Goal: Check status: Check status

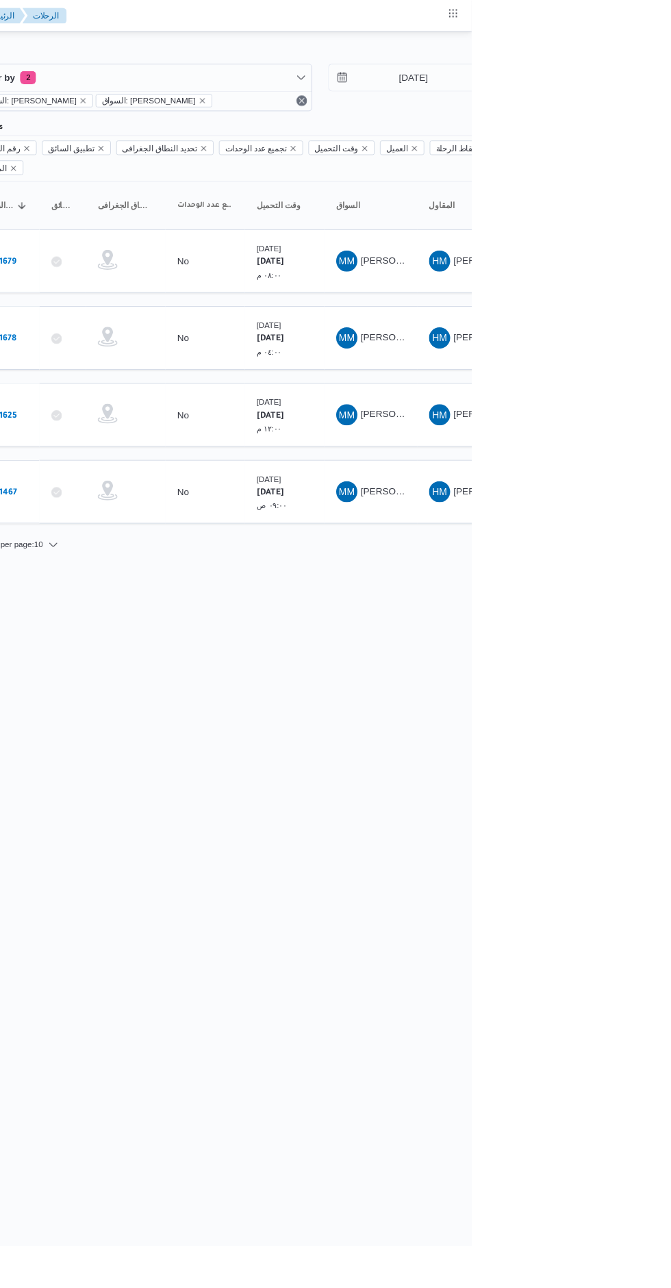
type input "[DATE]"
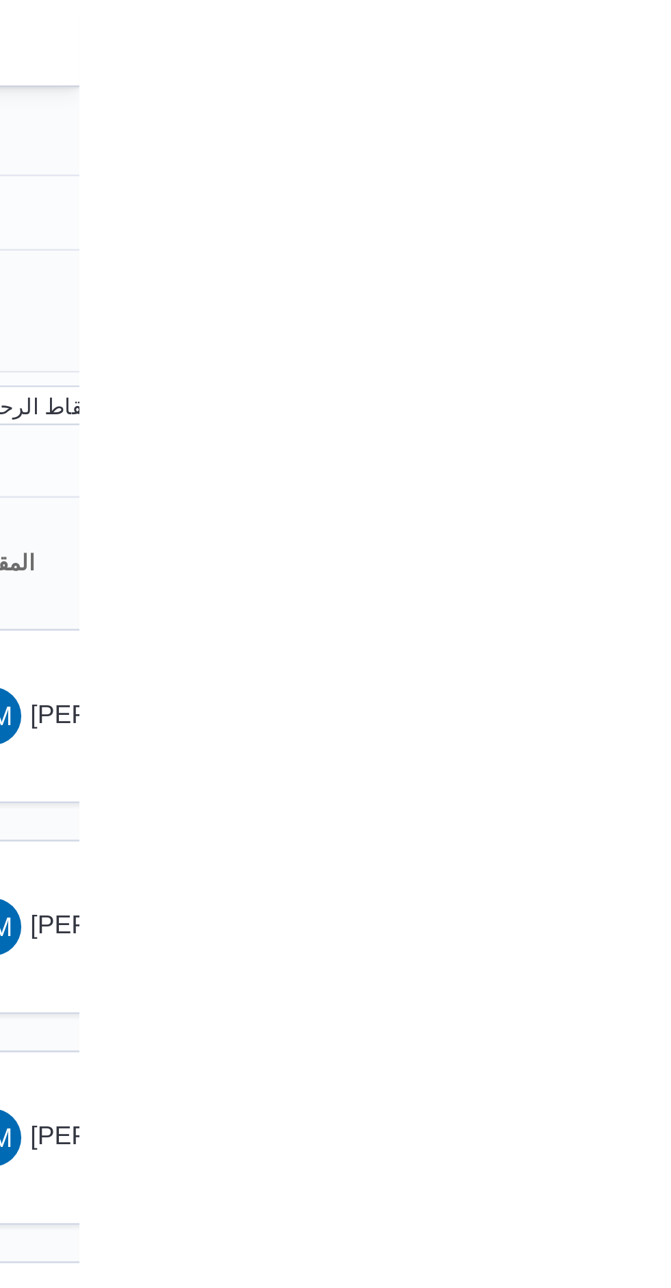
click at [670, 45] on div at bounding box center [567, 55] width 822 height 22
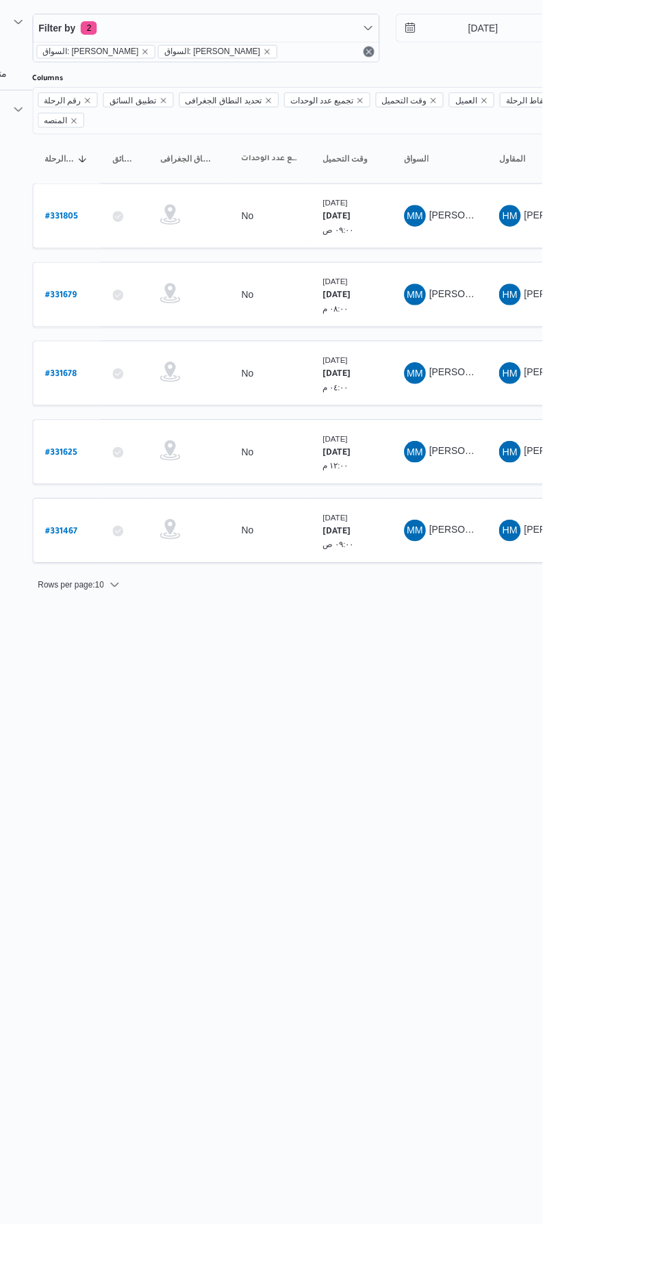
scroll to position [0, 21]
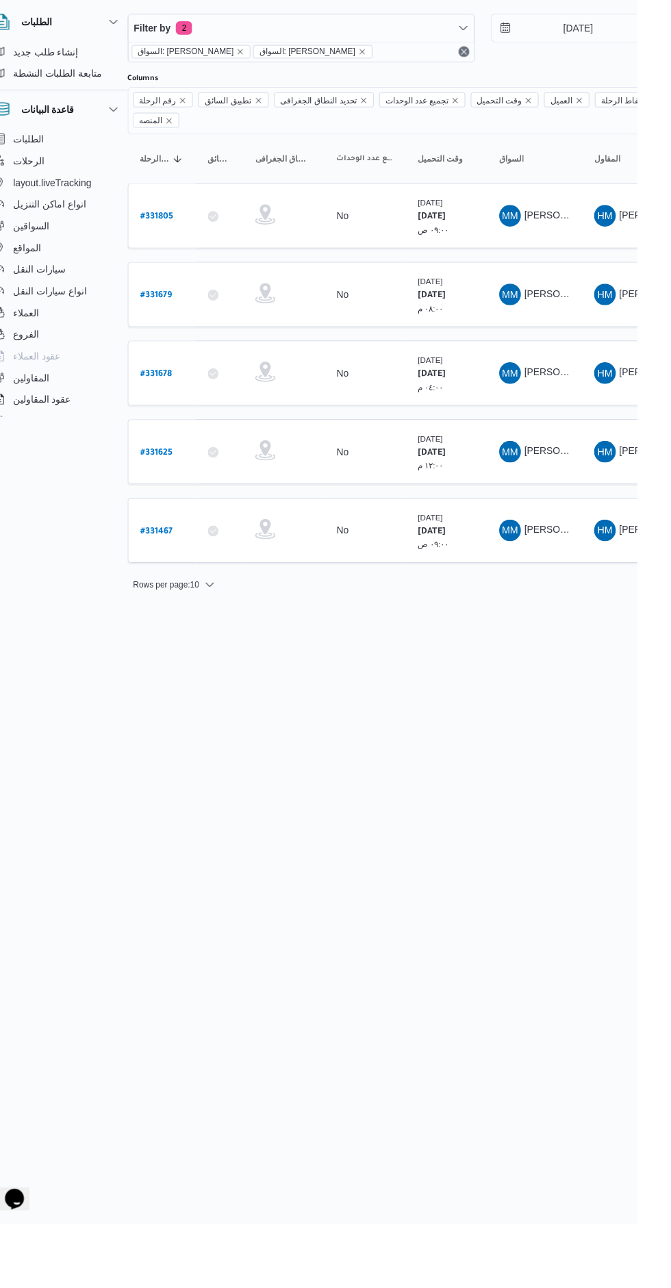
click at [199, 266] on b "# 331805" at bounding box center [186, 271] width 33 height 10
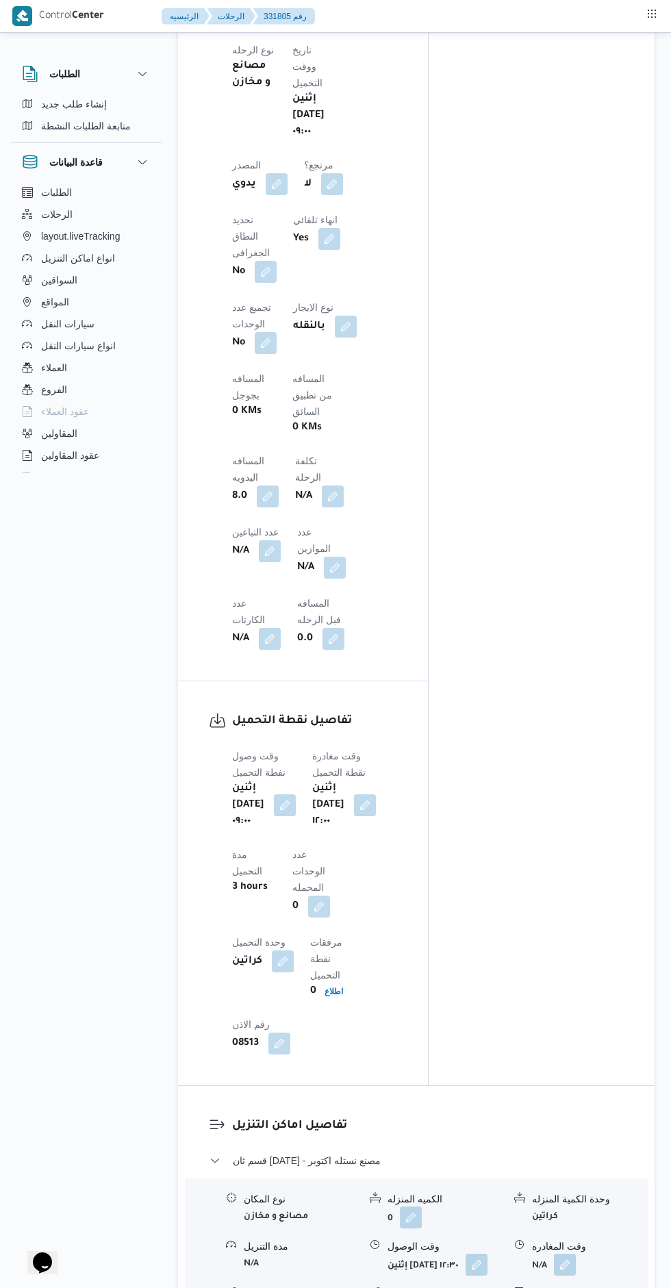
scroll to position [960, 0]
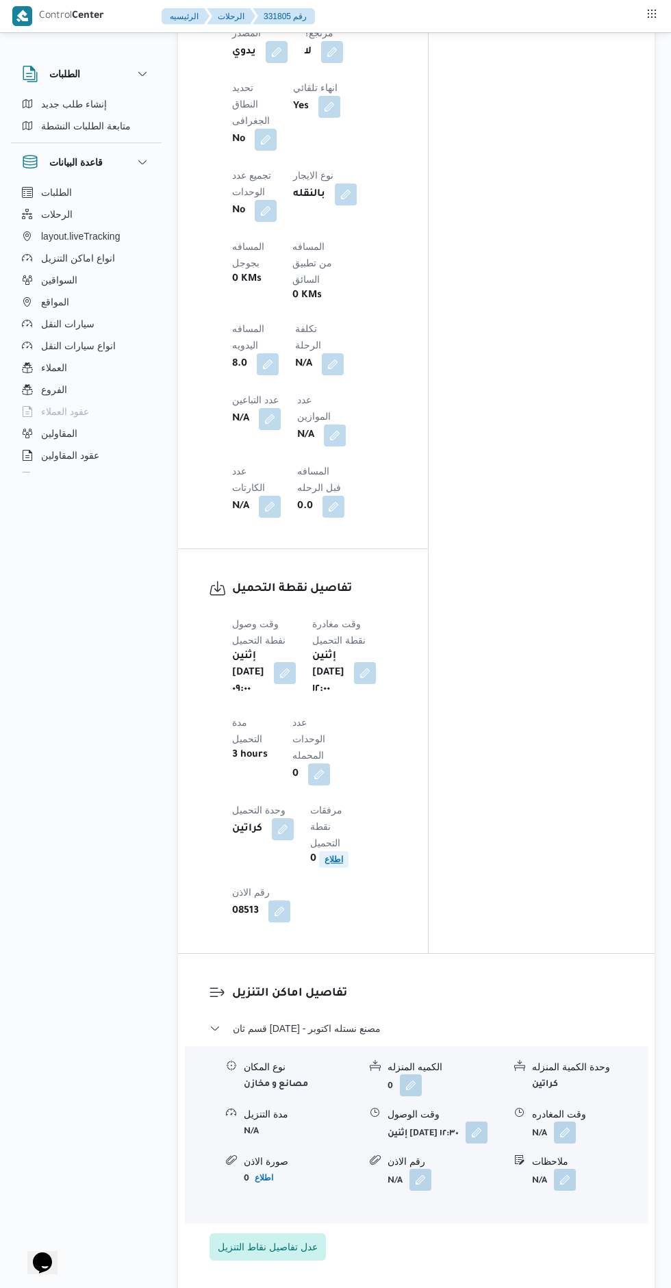
click at [349, 851] on span "اطلاع" at bounding box center [333, 859] width 29 height 16
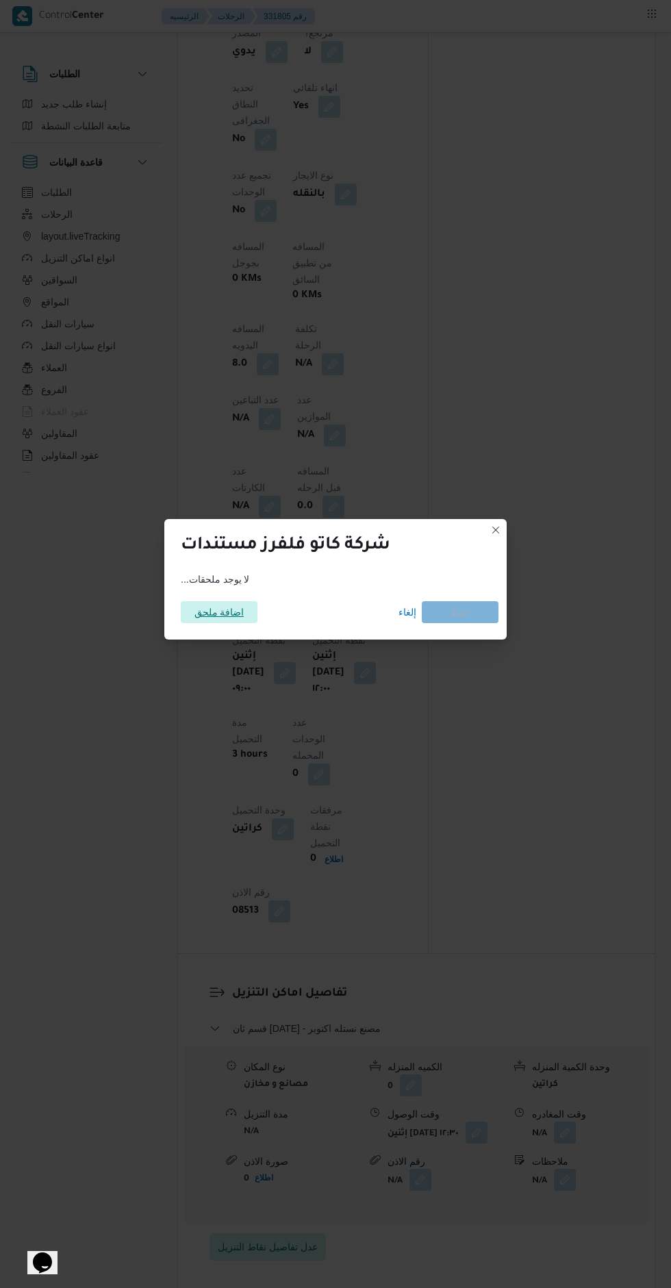
click at [237, 623] on span "اضافة ملحق" at bounding box center [219, 612] width 50 height 22
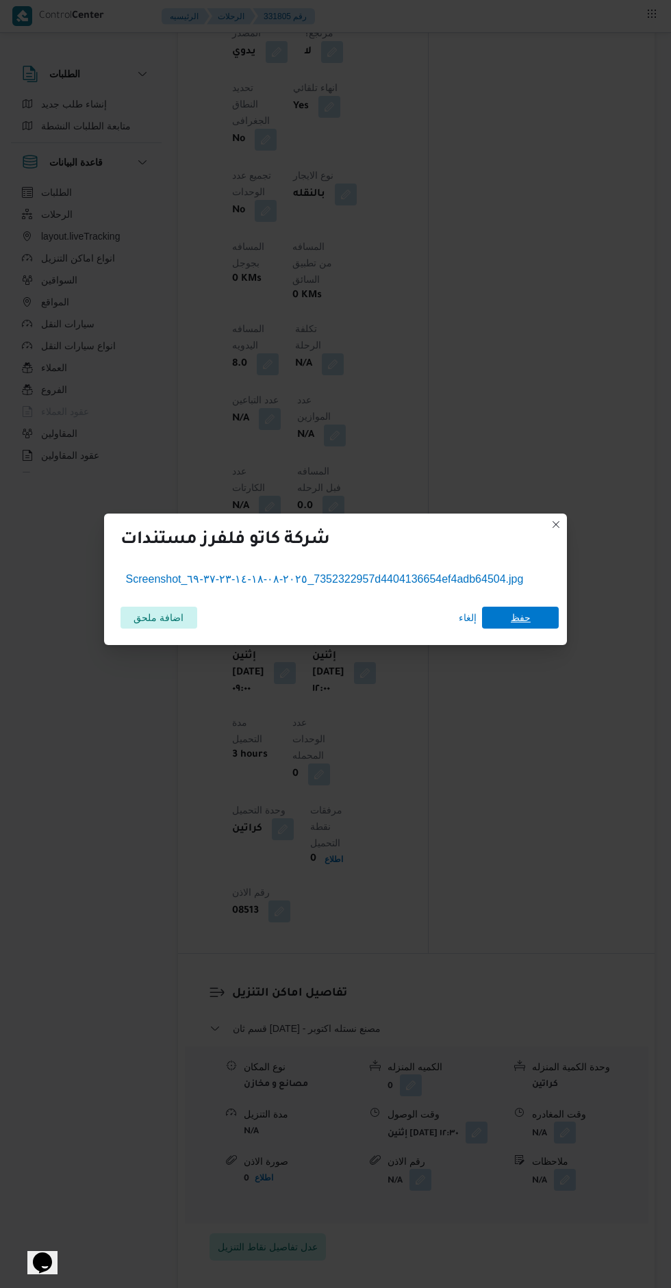
click at [520, 618] on span "حفظ" at bounding box center [520, 618] width 77 height 22
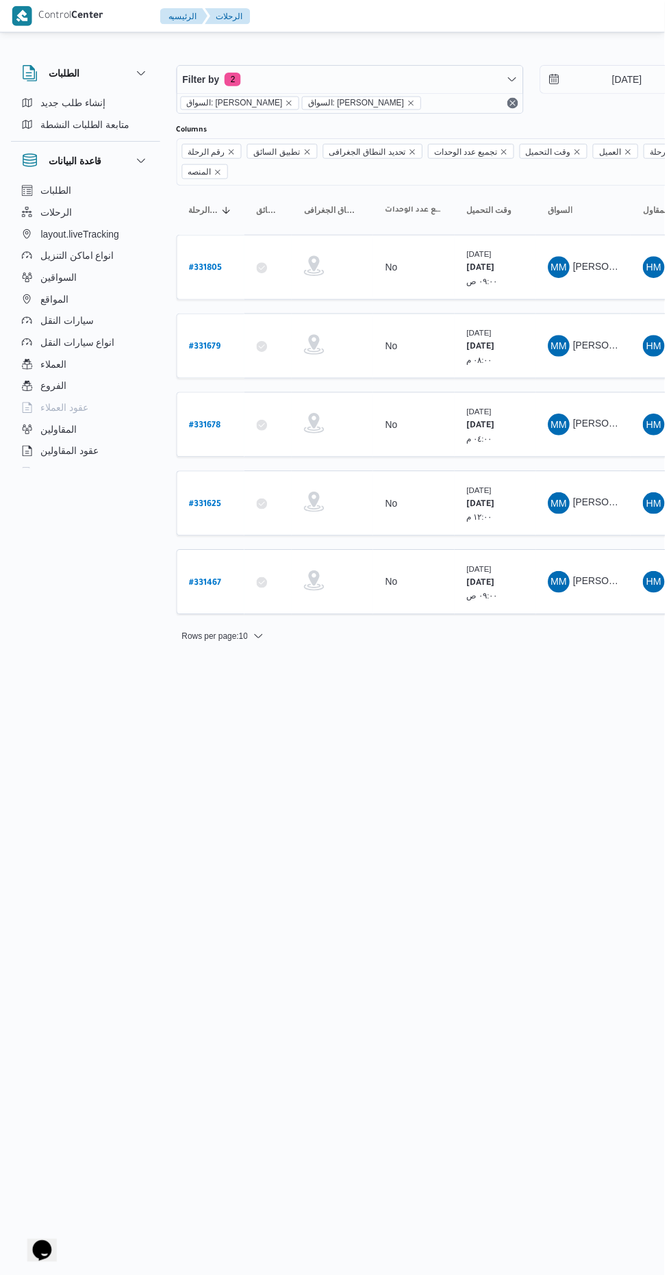
click at [218, 266] on b "# 331805" at bounding box center [207, 271] width 33 height 10
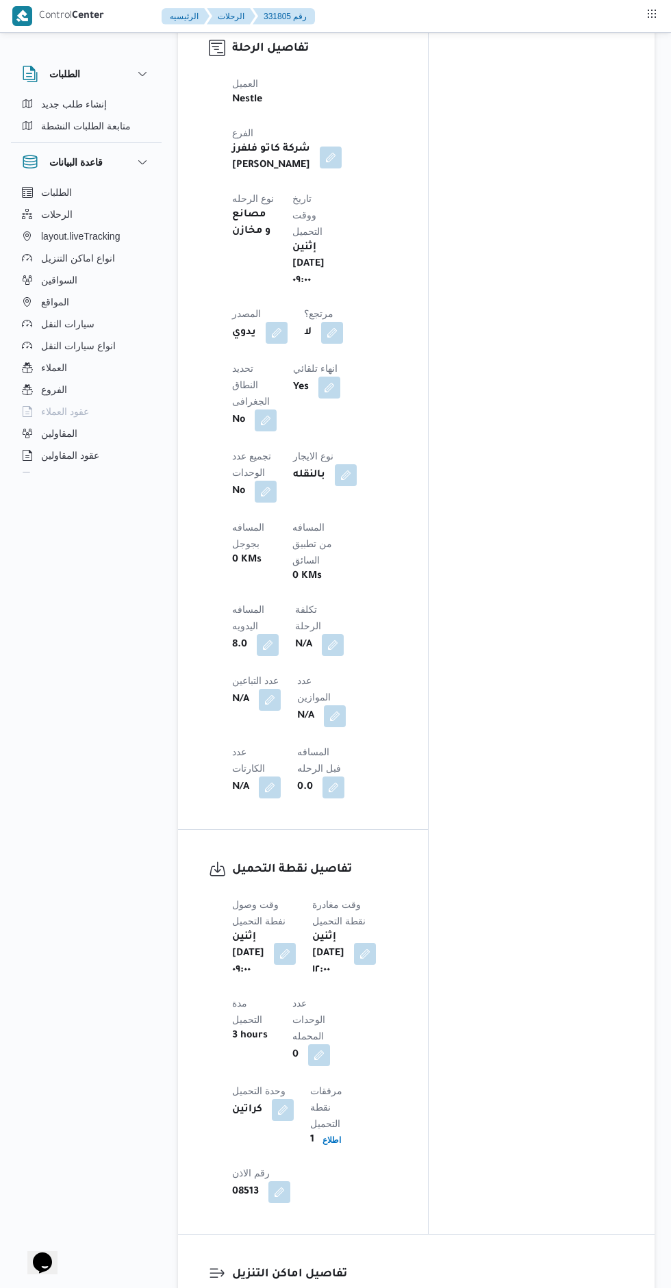
scroll to position [683, 0]
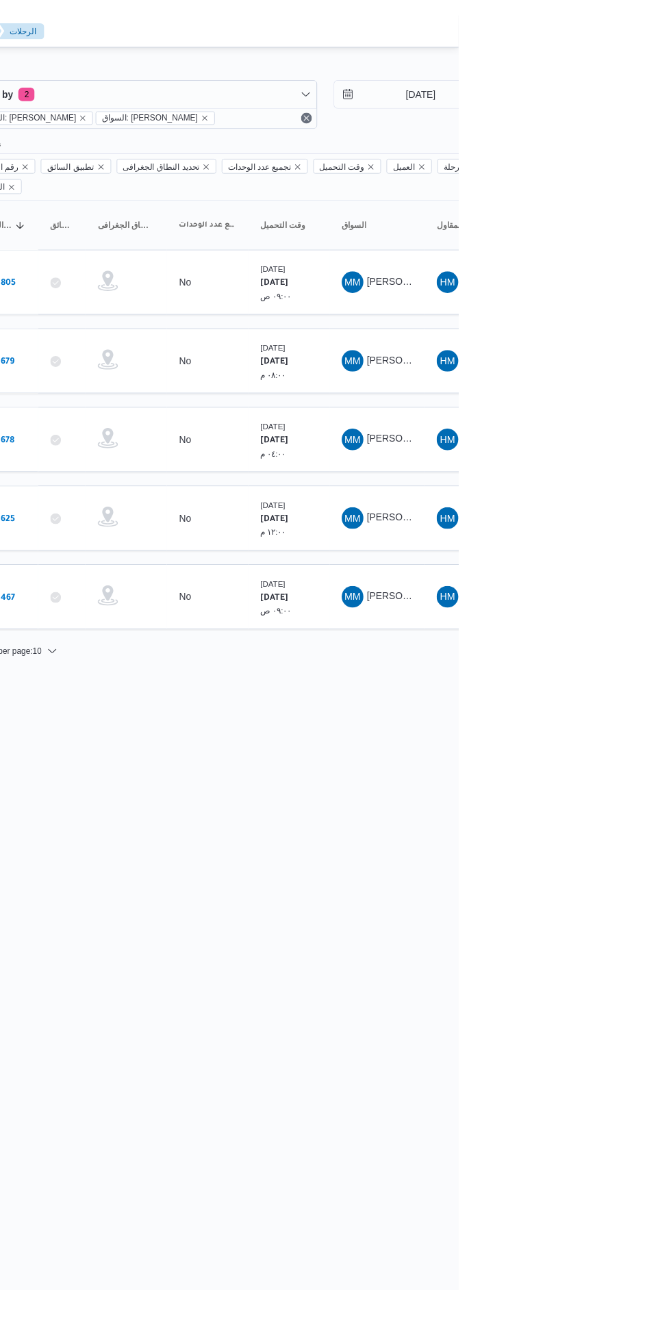
scroll to position [0, 22]
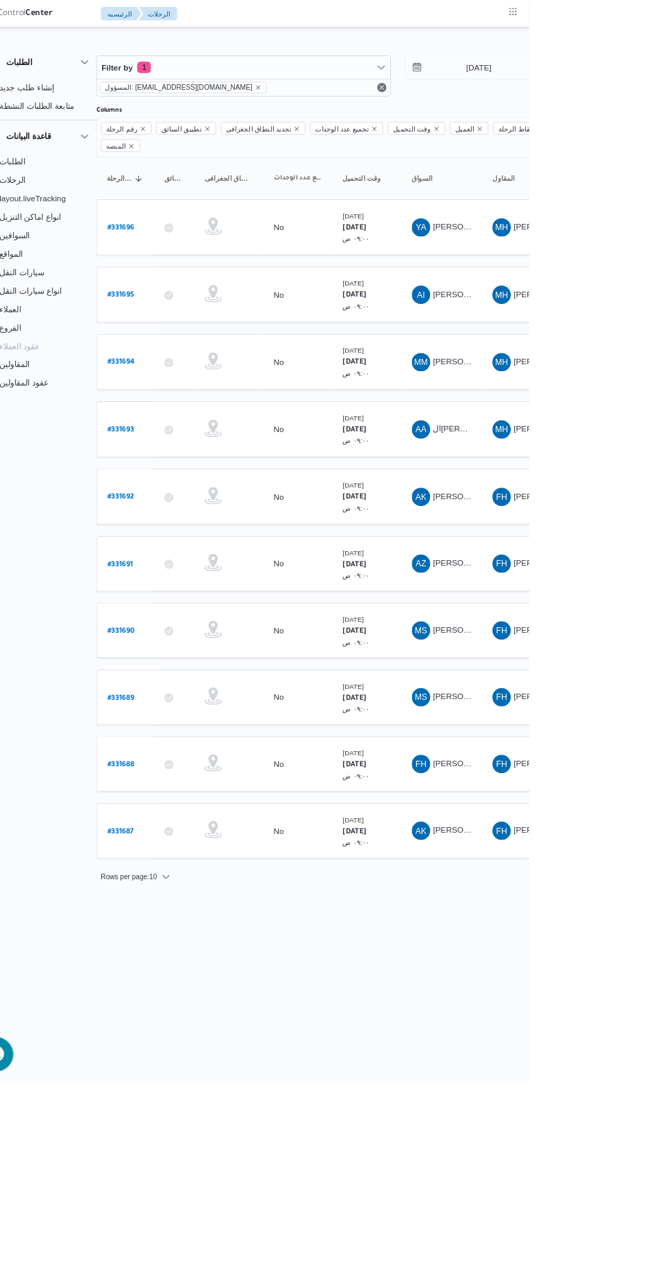
select select "ar"
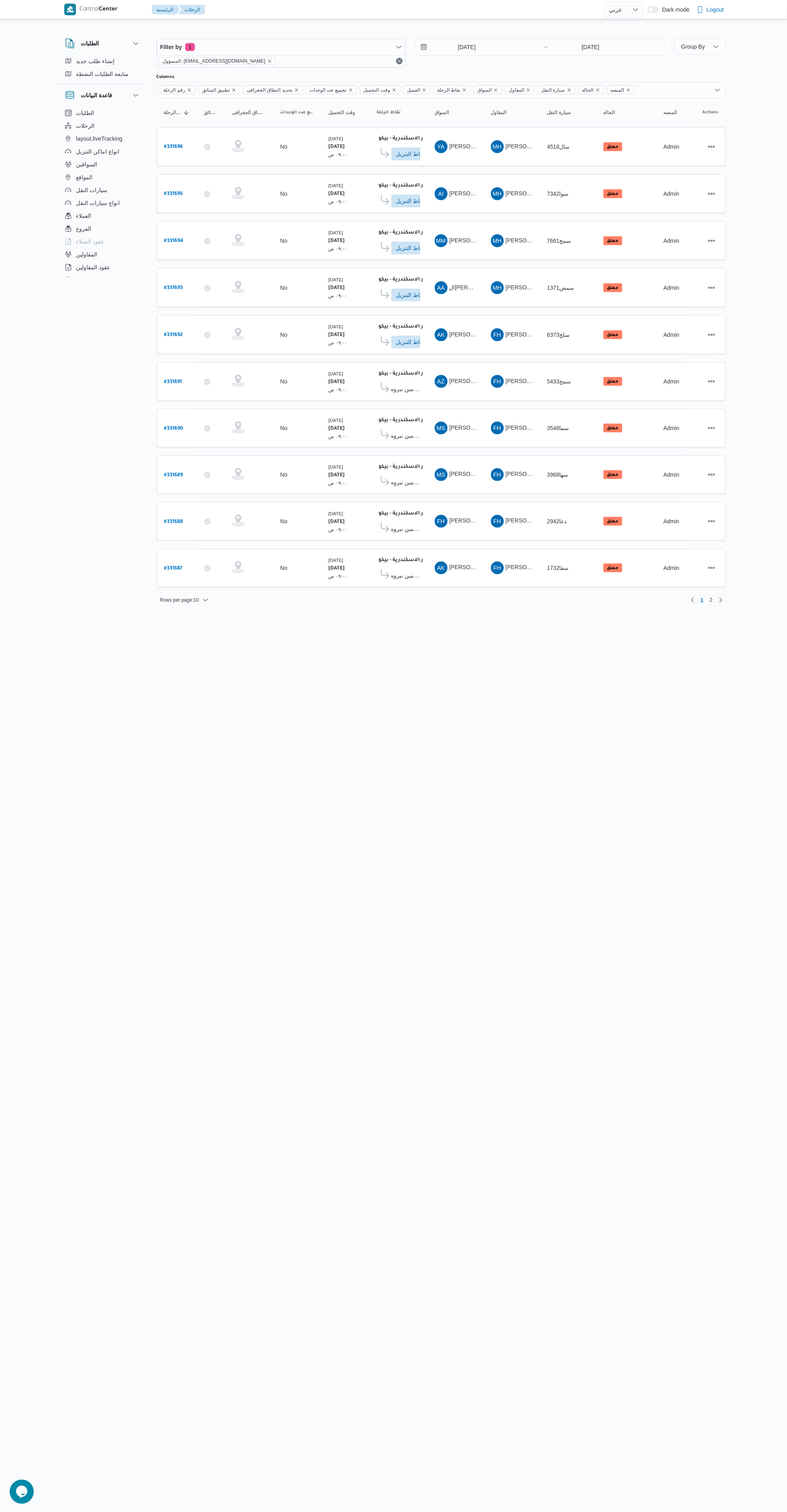
click at [393, 755] on html "Control Center الرئيسيه الرحلات English عربي Dark mode Logout الطلبات إنشاء طلب…" at bounding box center [393, 756] width 787 height 1512
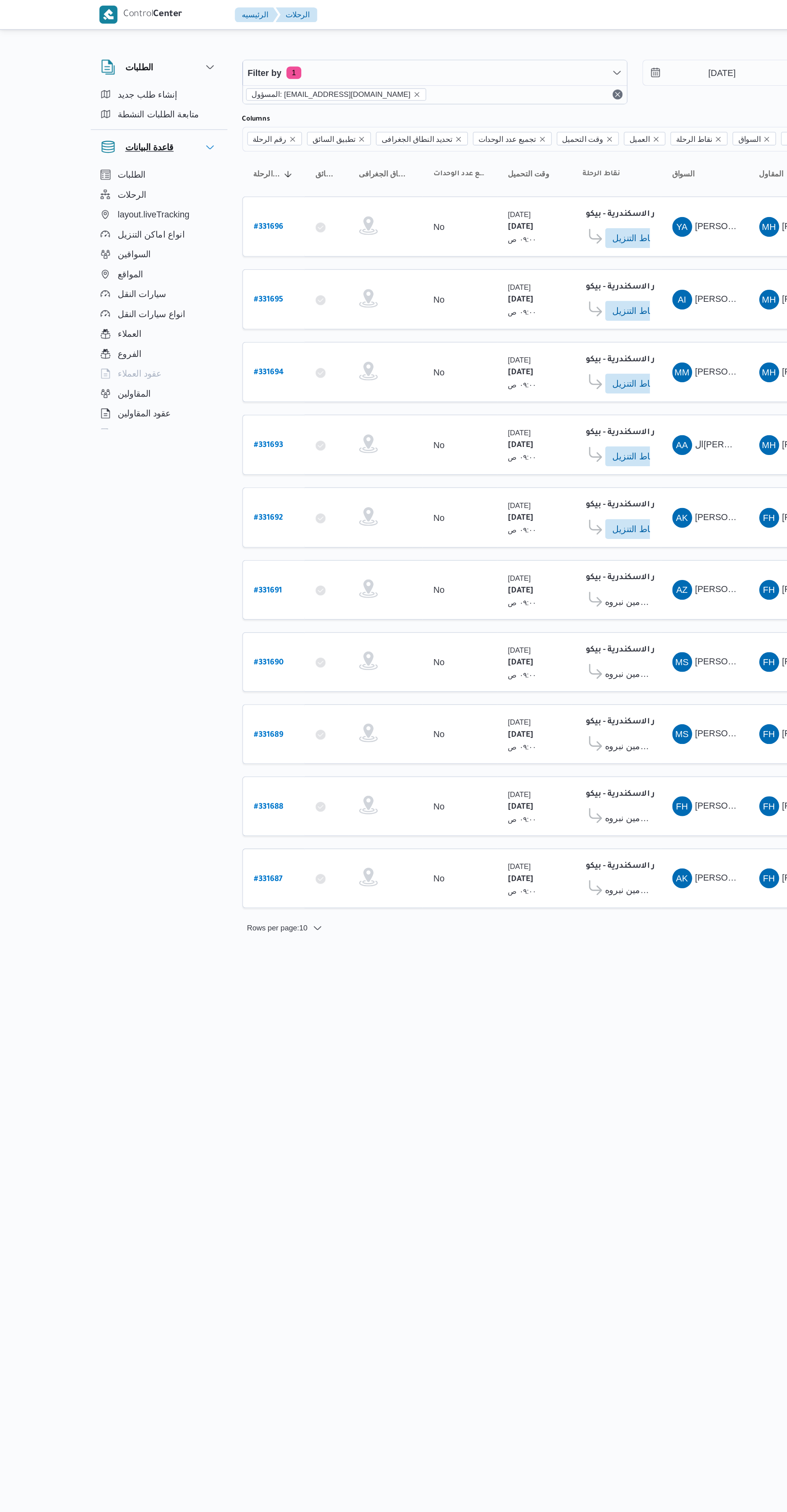
click at [116, 95] on button "قاعدة البيانات" at bounding box center [103, 95] width 76 height 9
